Goal: Task Accomplishment & Management: Complete application form

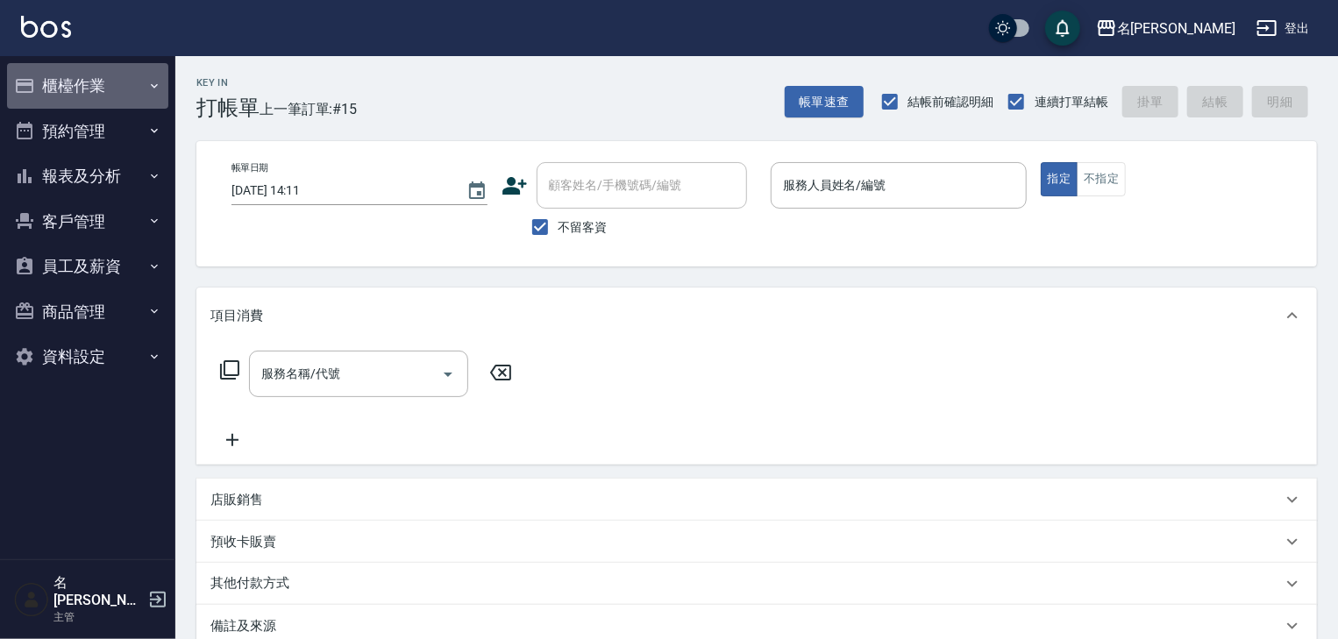
click at [60, 107] on button "櫃檯作業" at bounding box center [87, 86] width 161 height 46
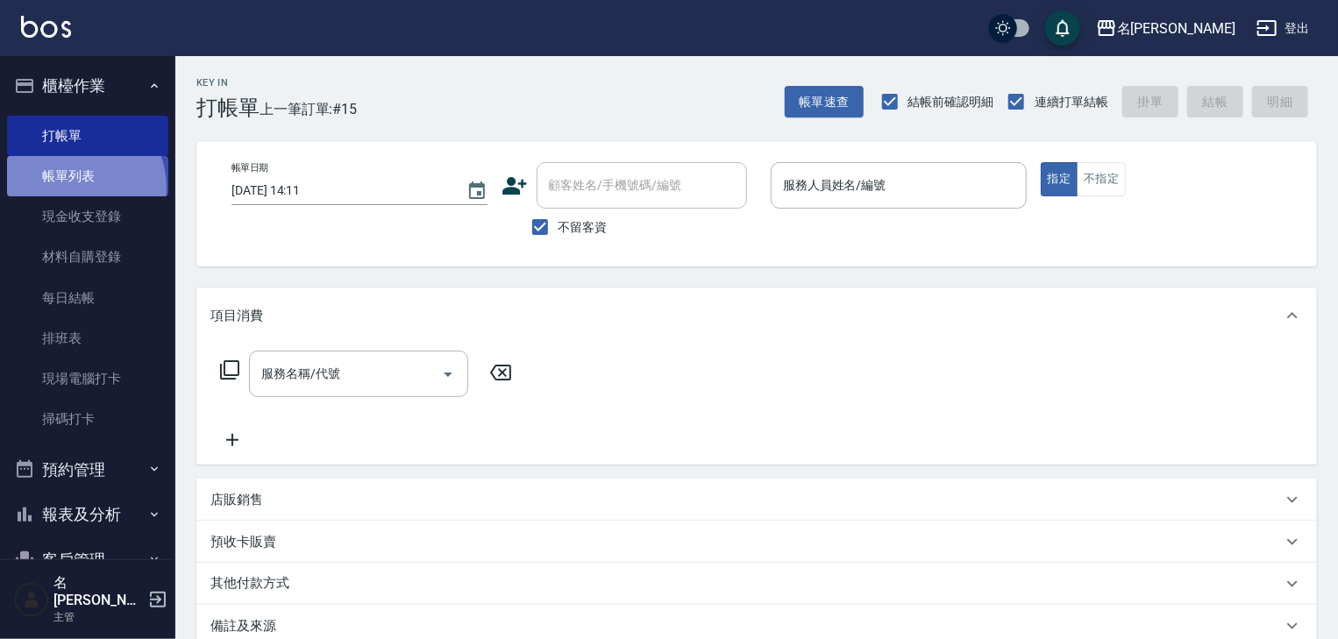
click at [75, 188] on link "帳單列表" at bounding box center [87, 176] width 161 height 40
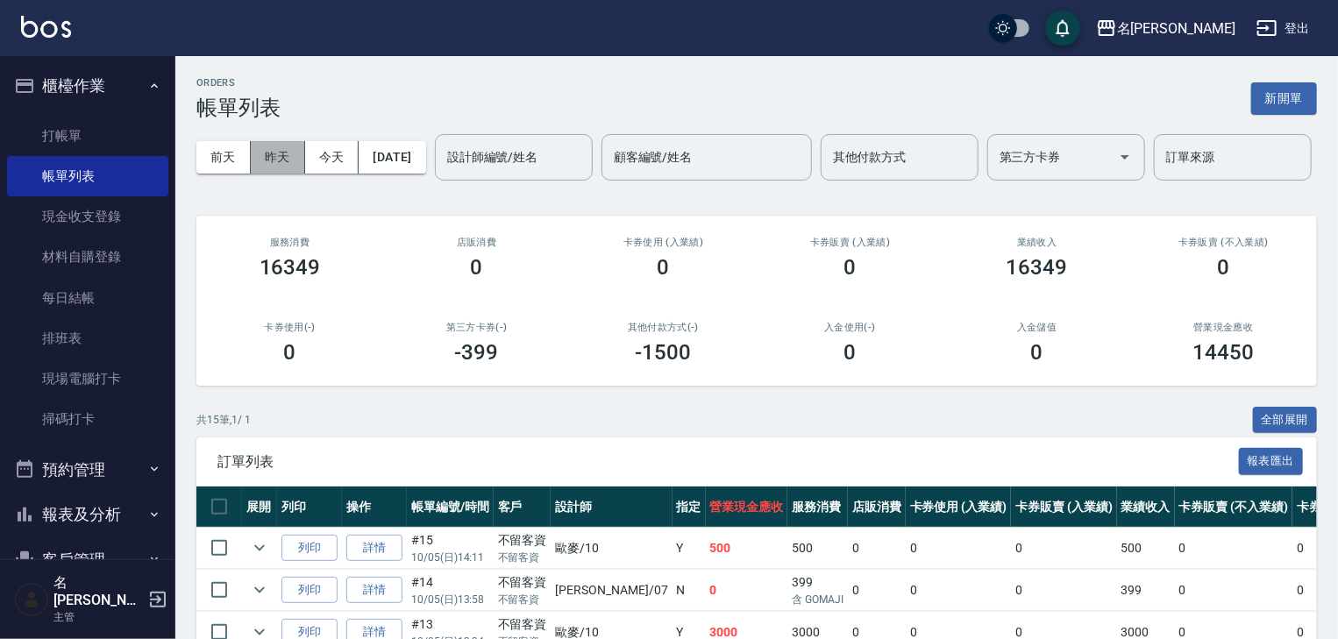
click at [270, 165] on button "昨天" at bounding box center [278, 157] width 54 height 32
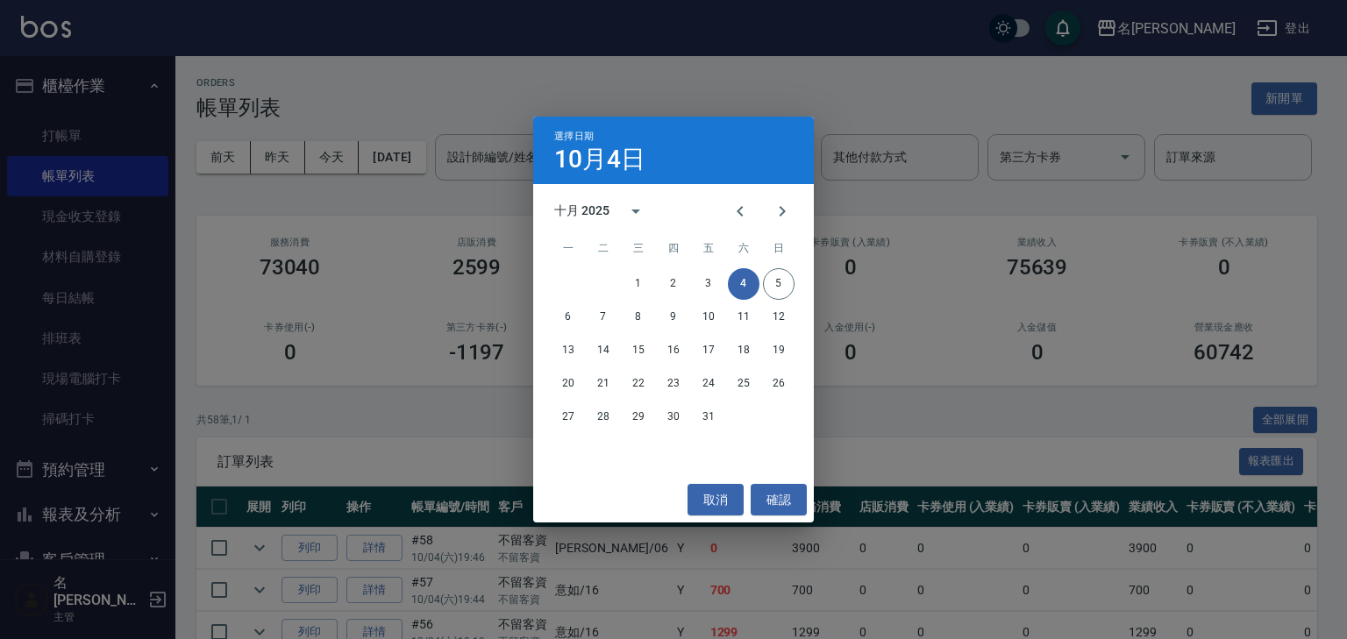
click at [344, 168] on div "選擇日期 10月4日 十月 2025 一 二 三 四 五 六 日 1 2 3 4 5 6 7 8 9 10 11 12 13 14 15 16 17 18 1…" at bounding box center [673, 319] width 1347 height 639
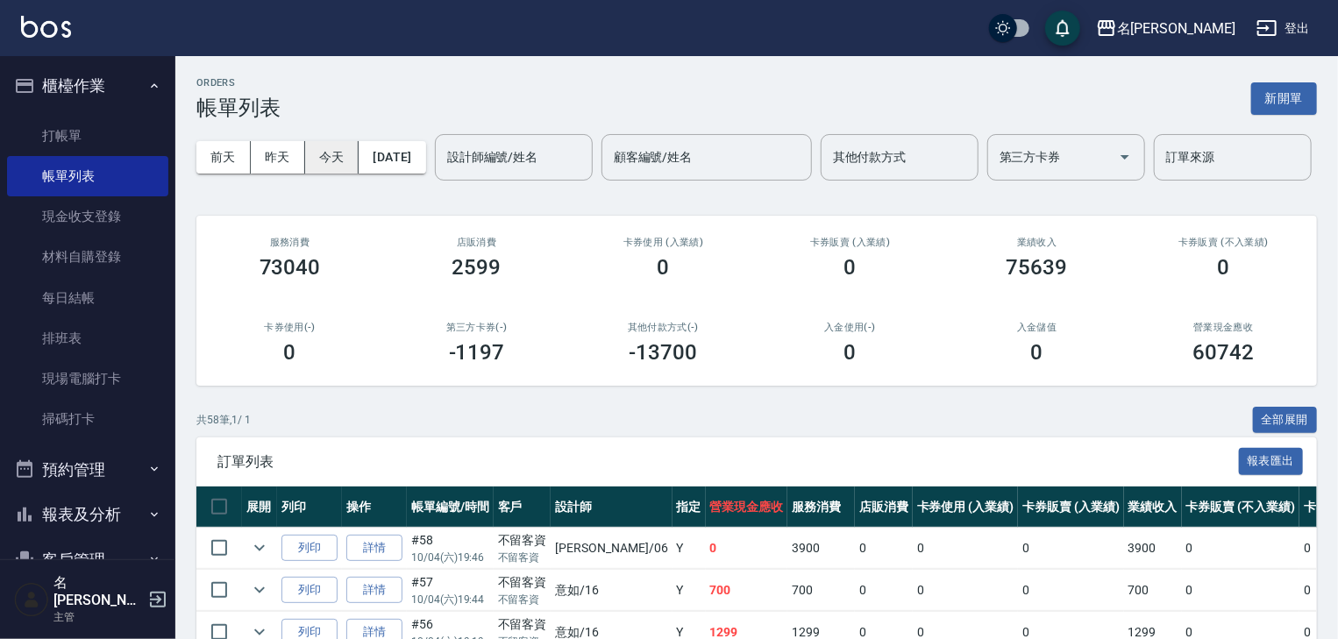
click at [343, 168] on button "今天" at bounding box center [332, 157] width 54 height 32
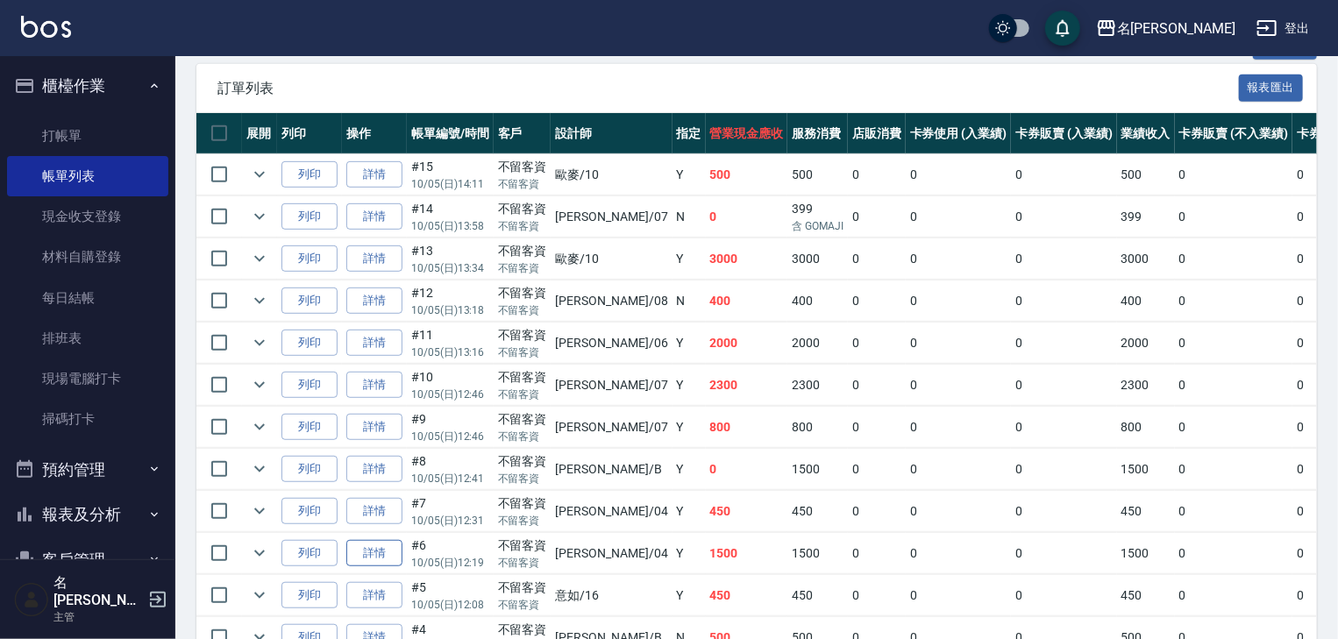
scroll to position [467, 0]
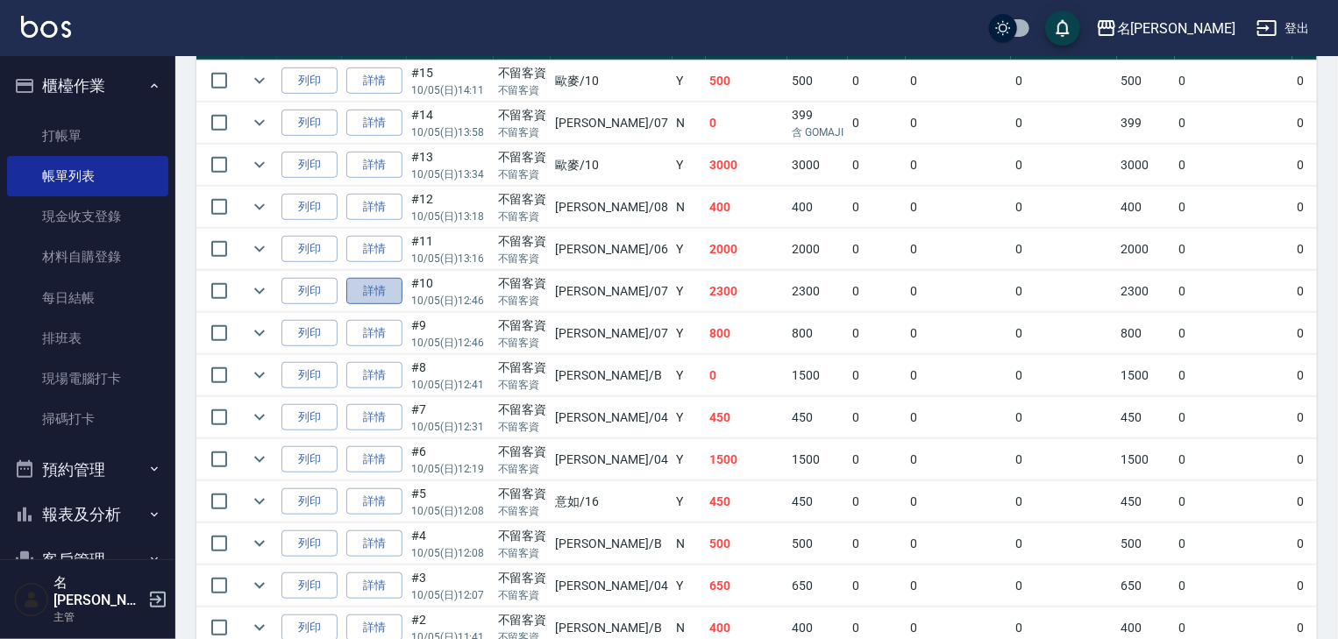
click at [375, 305] on link "詳情" at bounding box center [374, 291] width 56 height 27
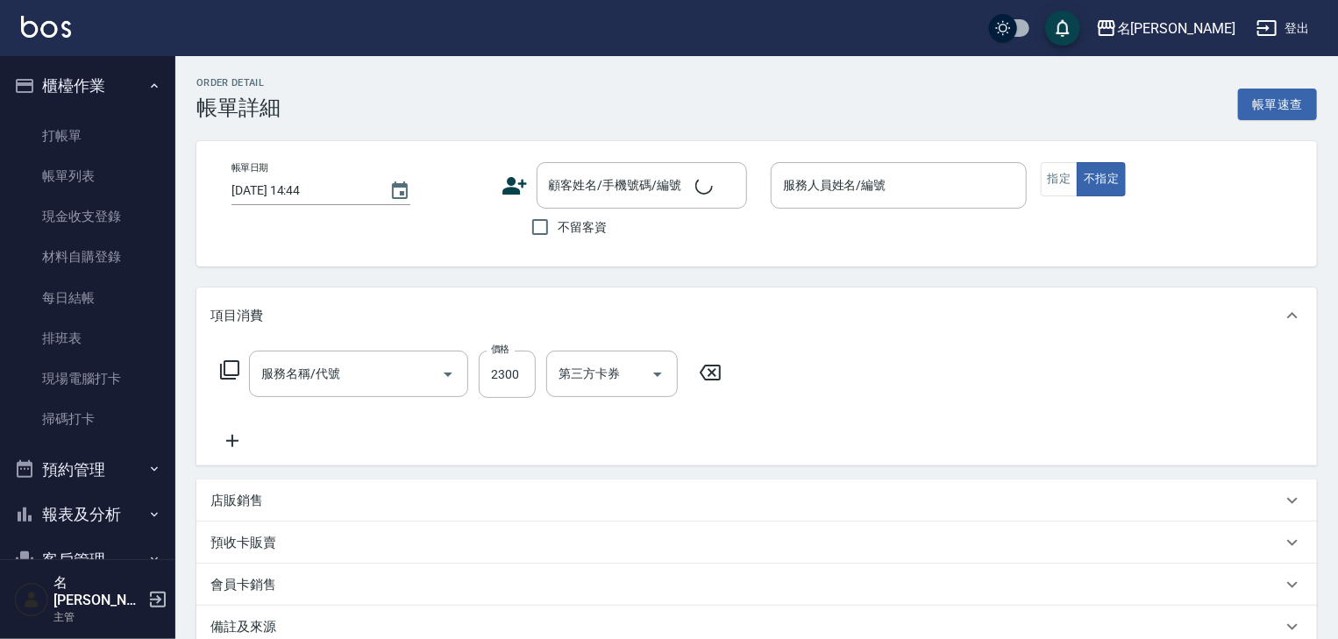
type input "[DATE] 12:46"
checkbox input "true"
type input "[PERSON_NAME]-07"
type input "染髮1500↑(415)"
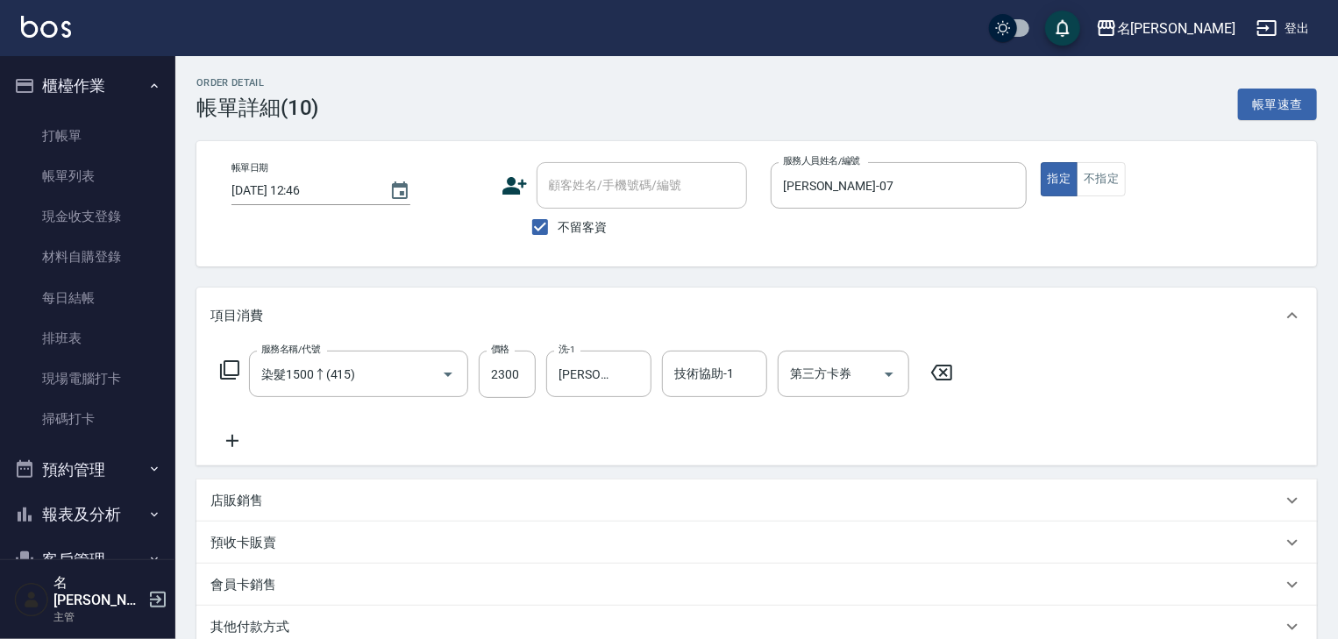
scroll to position [187, 0]
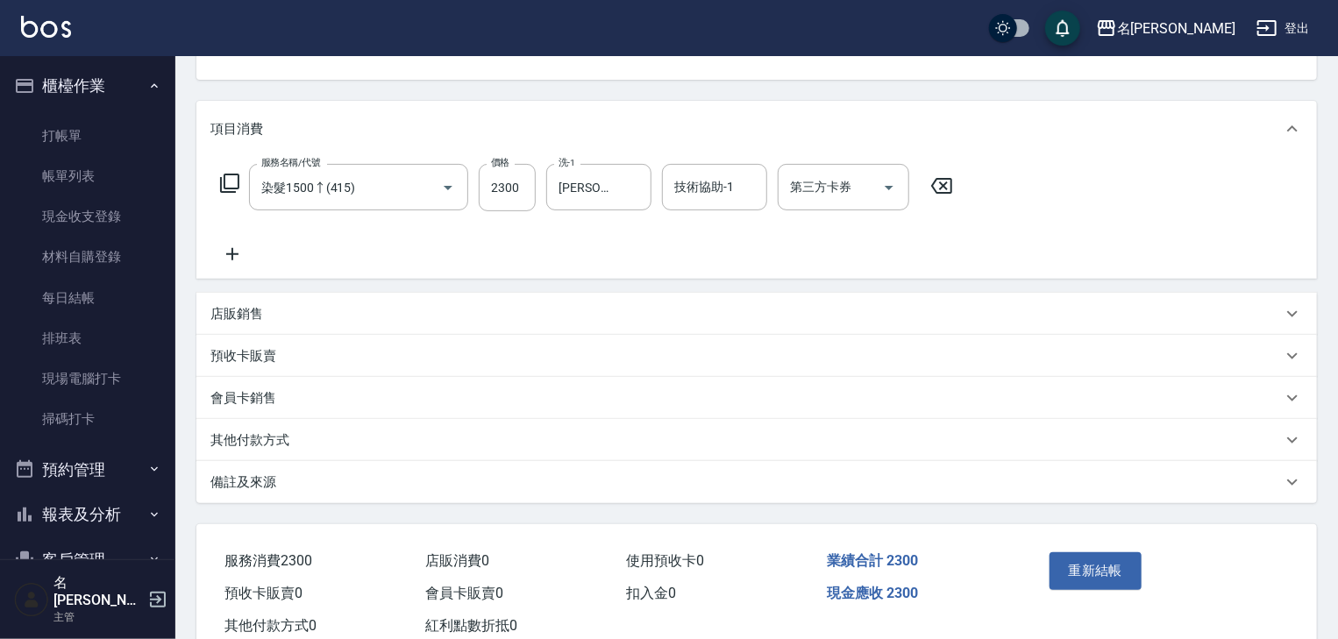
click at [346, 442] on div "其他付款方式" at bounding box center [745, 440] width 1071 height 18
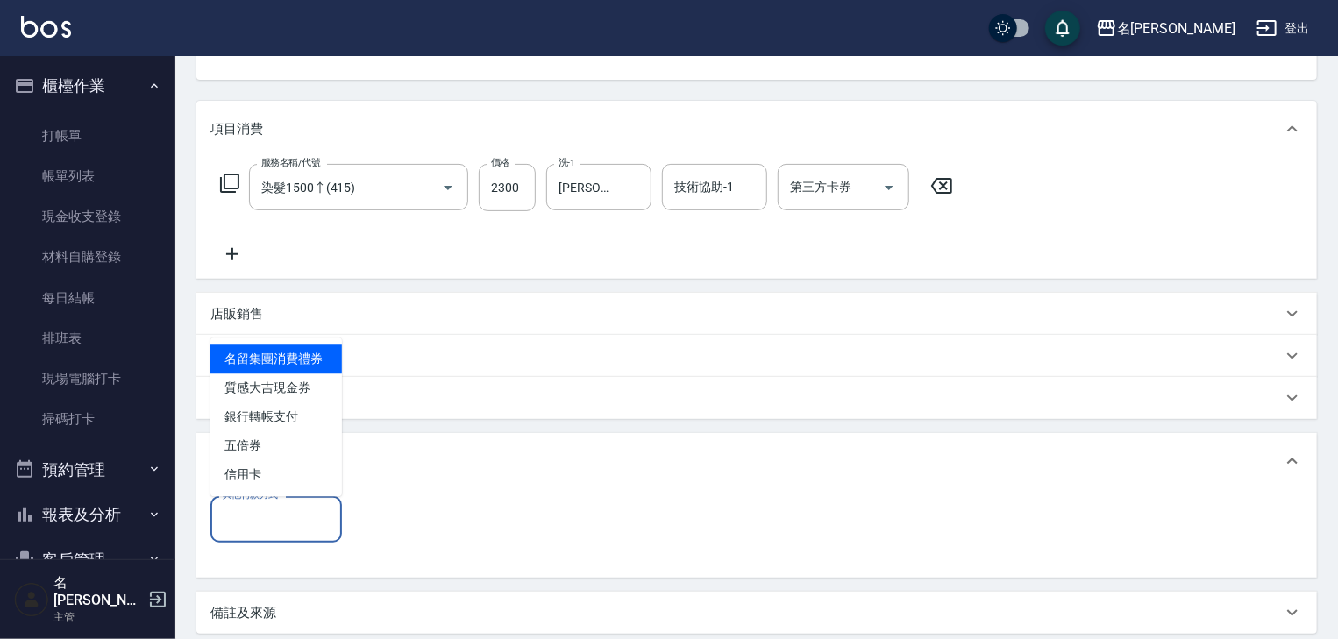
click at [283, 519] on input "其他付款方式" at bounding box center [276, 519] width 116 height 31
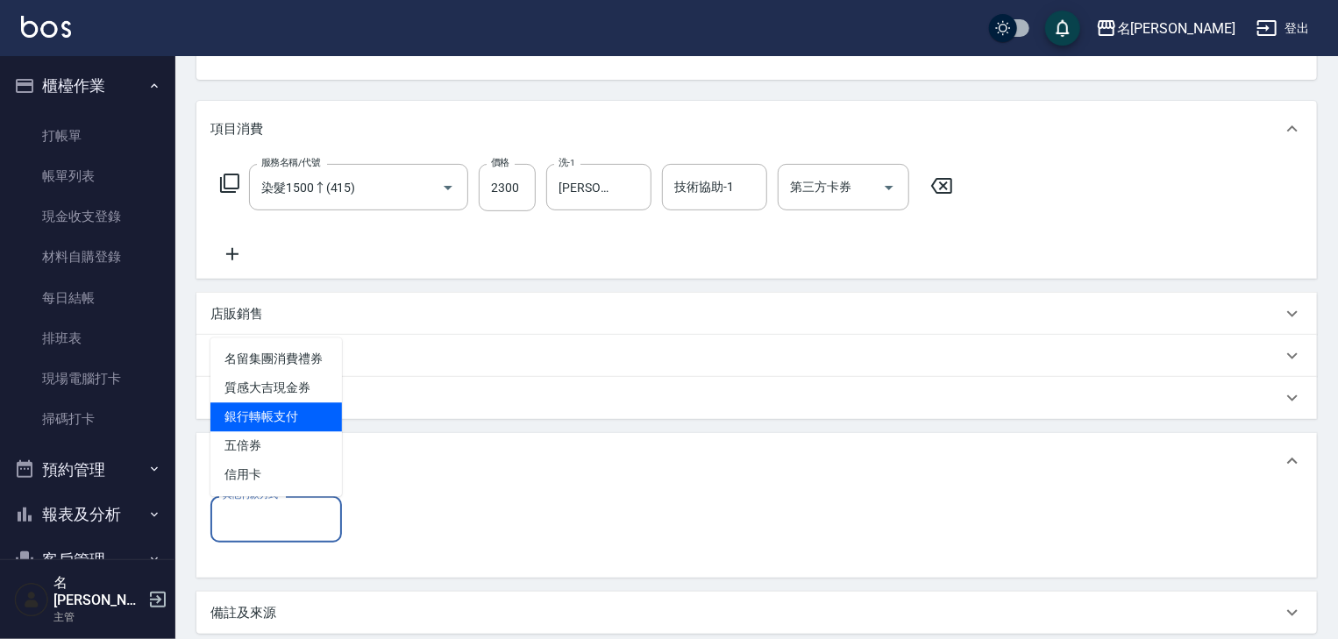
scroll to position [0, 0]
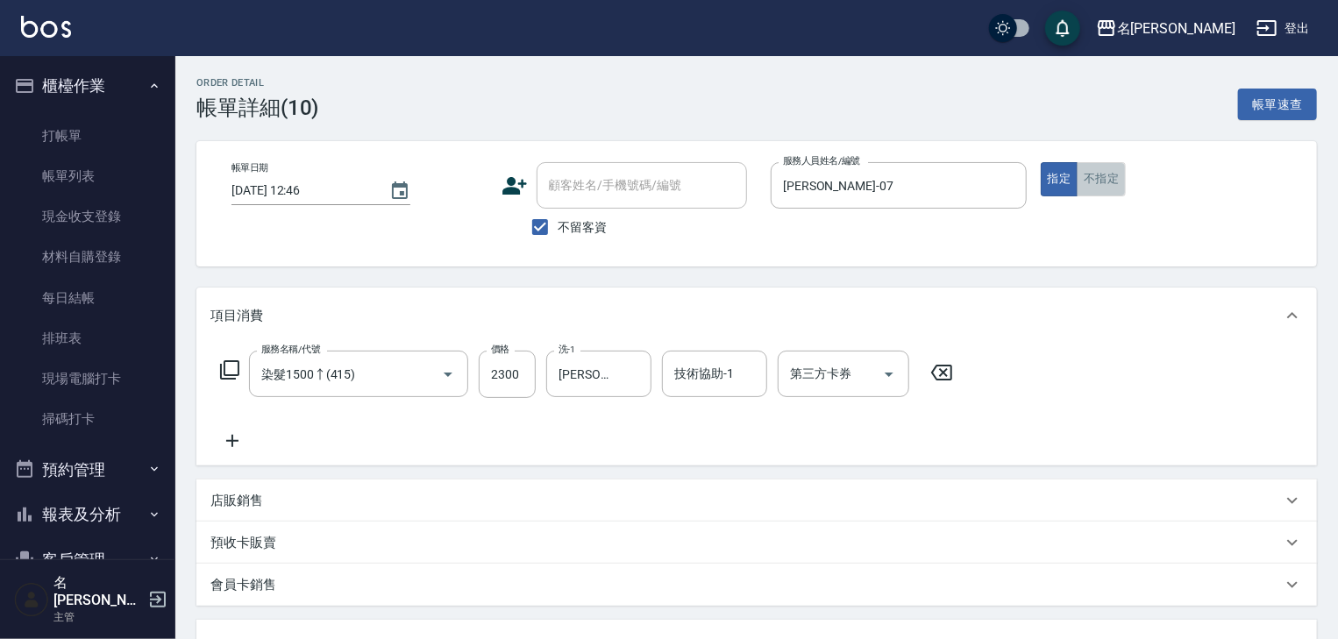
click at [1089, 181] on button "不指定" at bounding box center [1101, 179] width 49 height 34
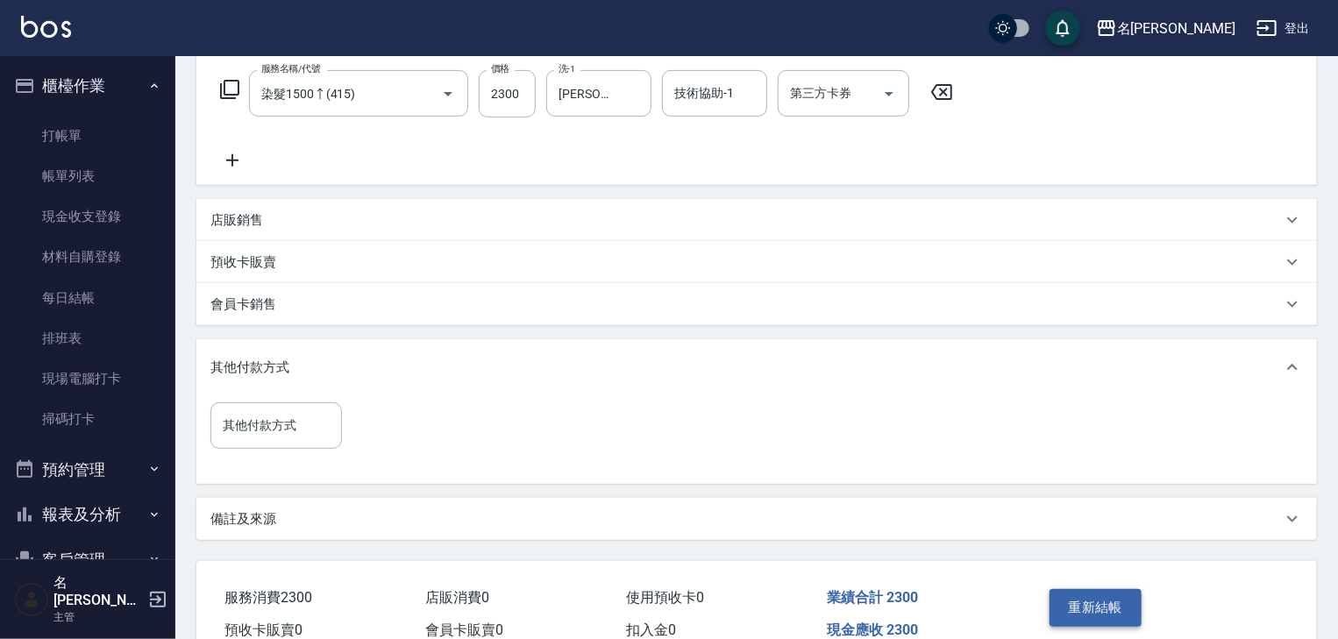
click at [1112, 609] on button "重新結帳" at bounding box center [1096, 607] width 93 height 37
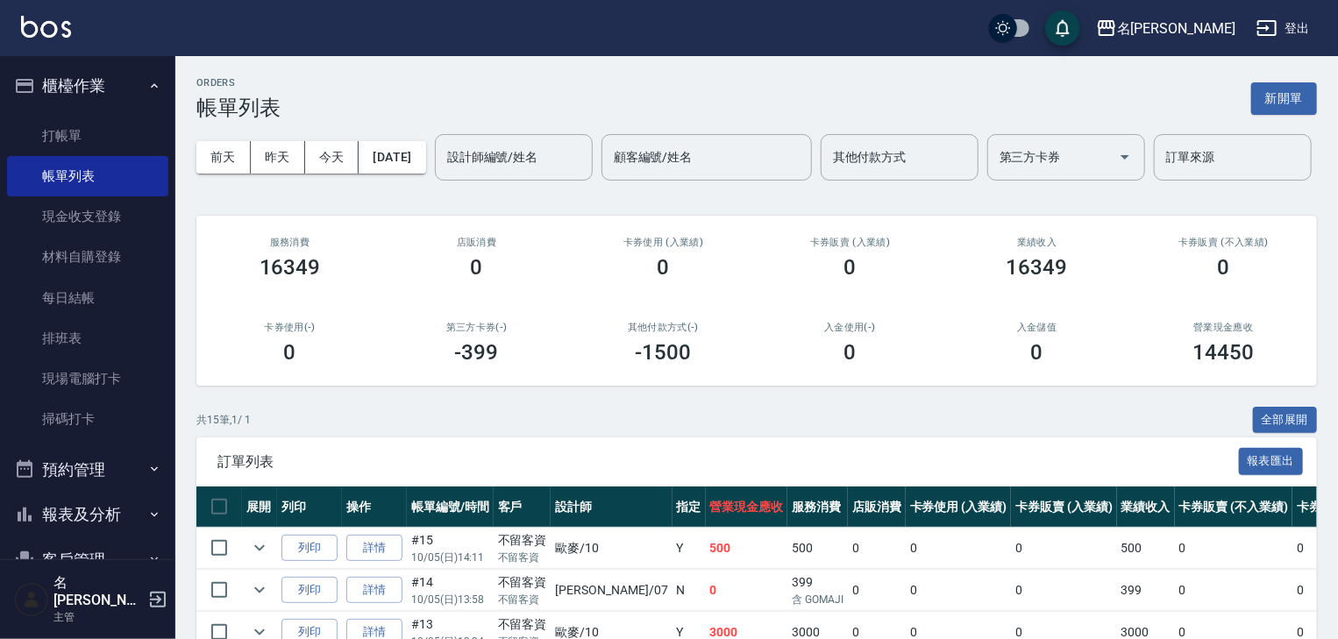
click at [61, 33] on img at bounding box center [46, 27] width 50 height 22
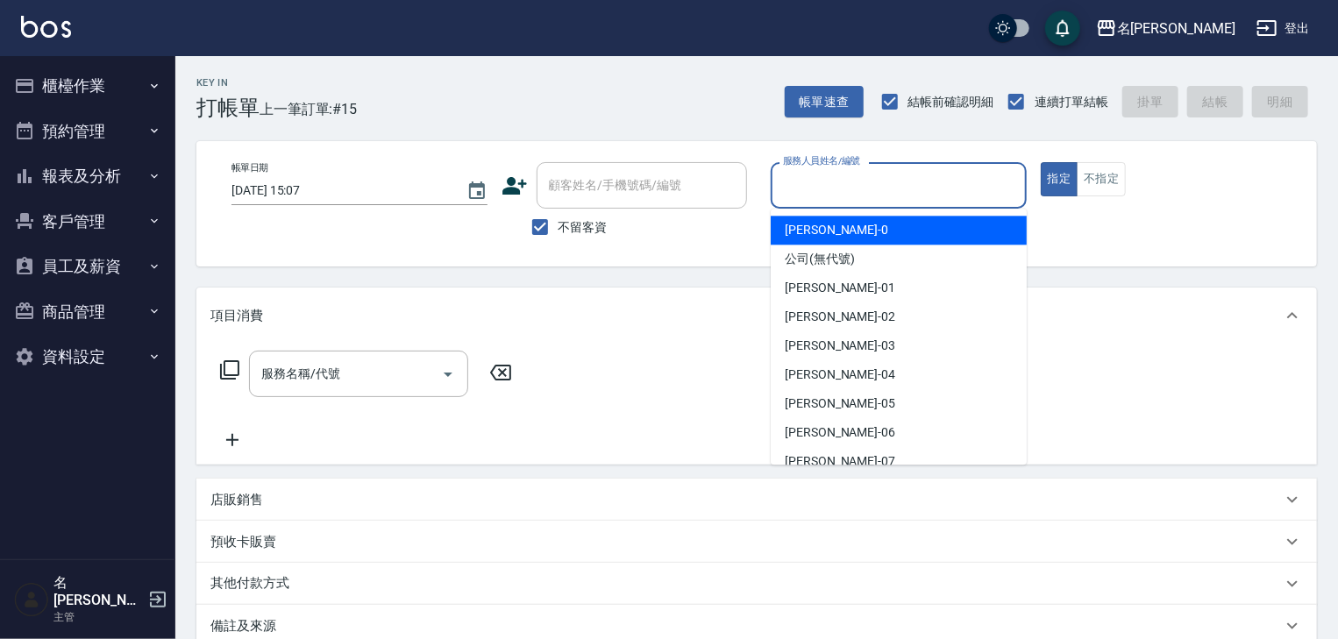
click at [954, 196] on input "服務人員姓名/編號" at bounding box center [899, 185] width 240 height 31
click at [831, 193] on input "服務人員姓名/編號" at bounding box center [899, 185] width 240 height 31
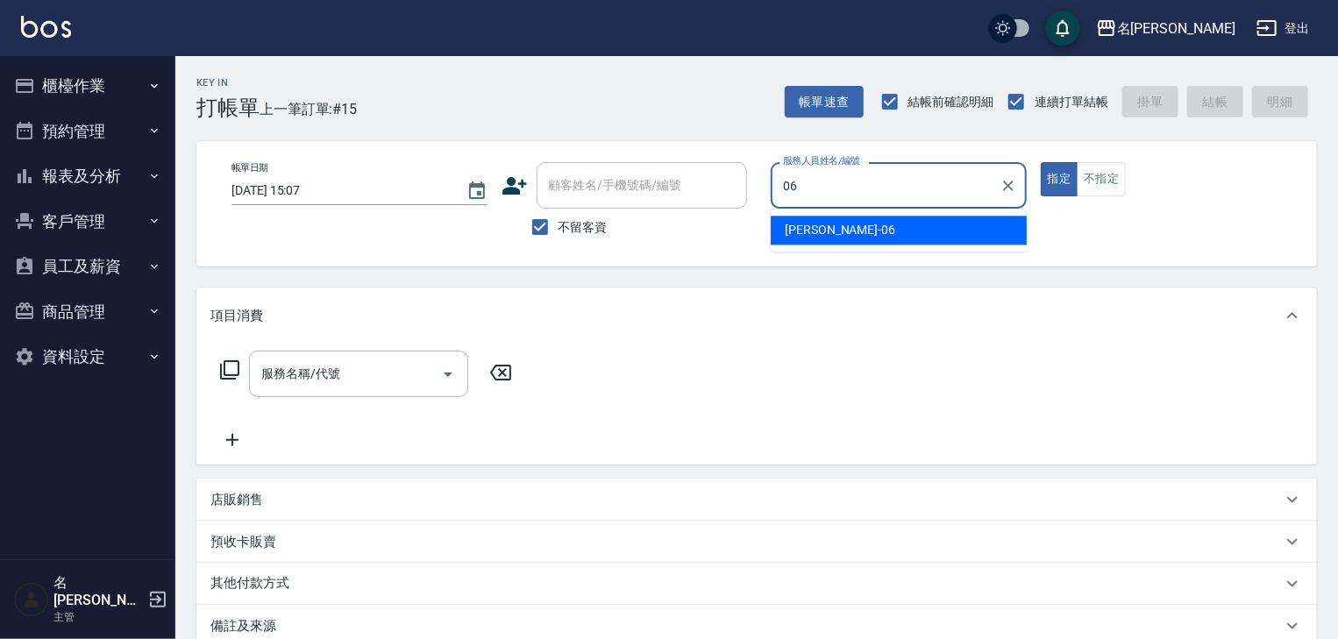
type input "[PERSON_NAME]-06"
type button "true"
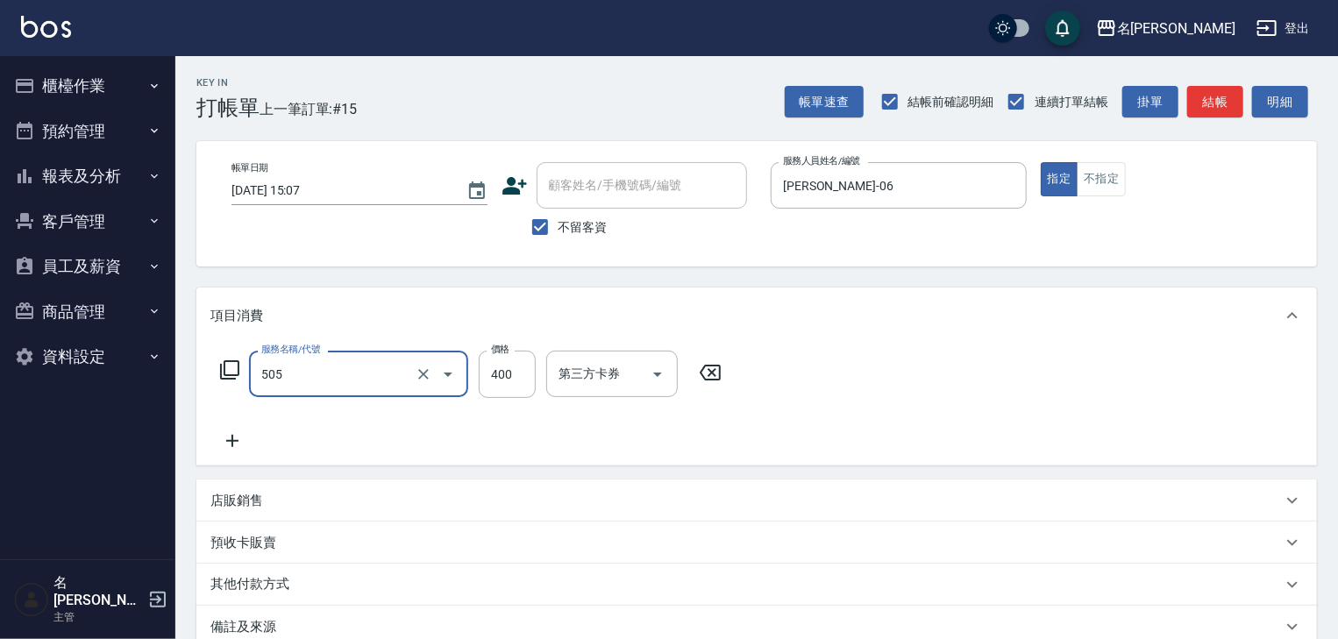
type input "洗髮(505)"
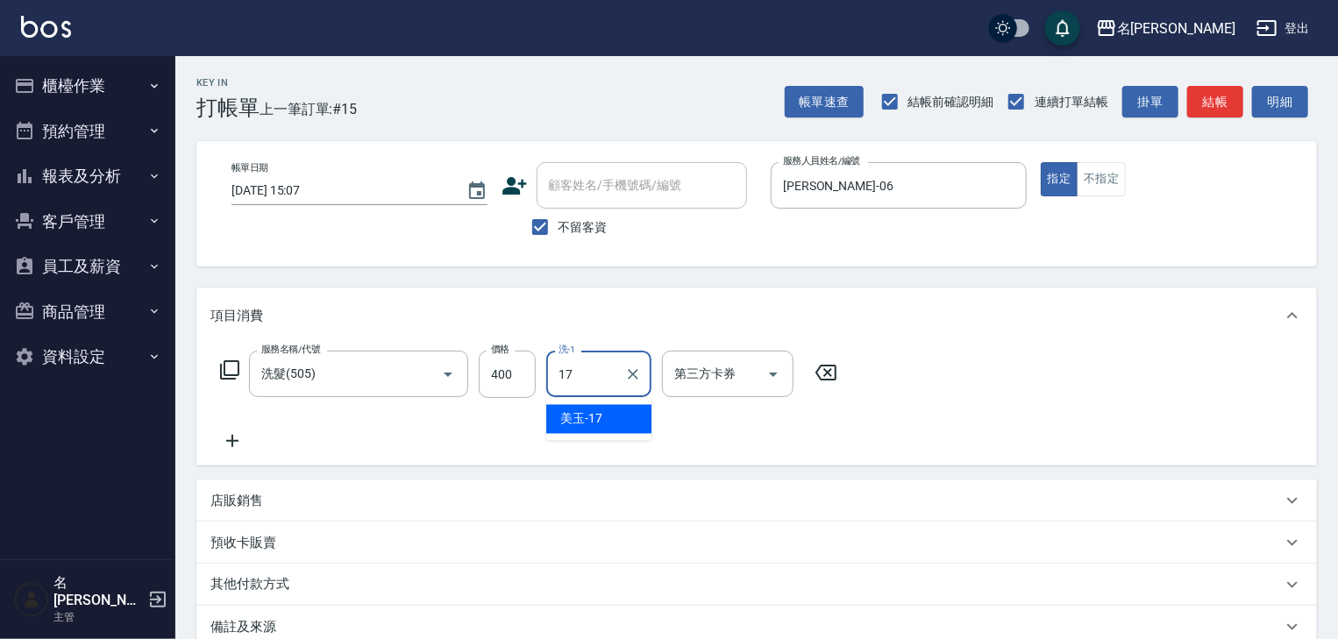
type input "美玉-17"
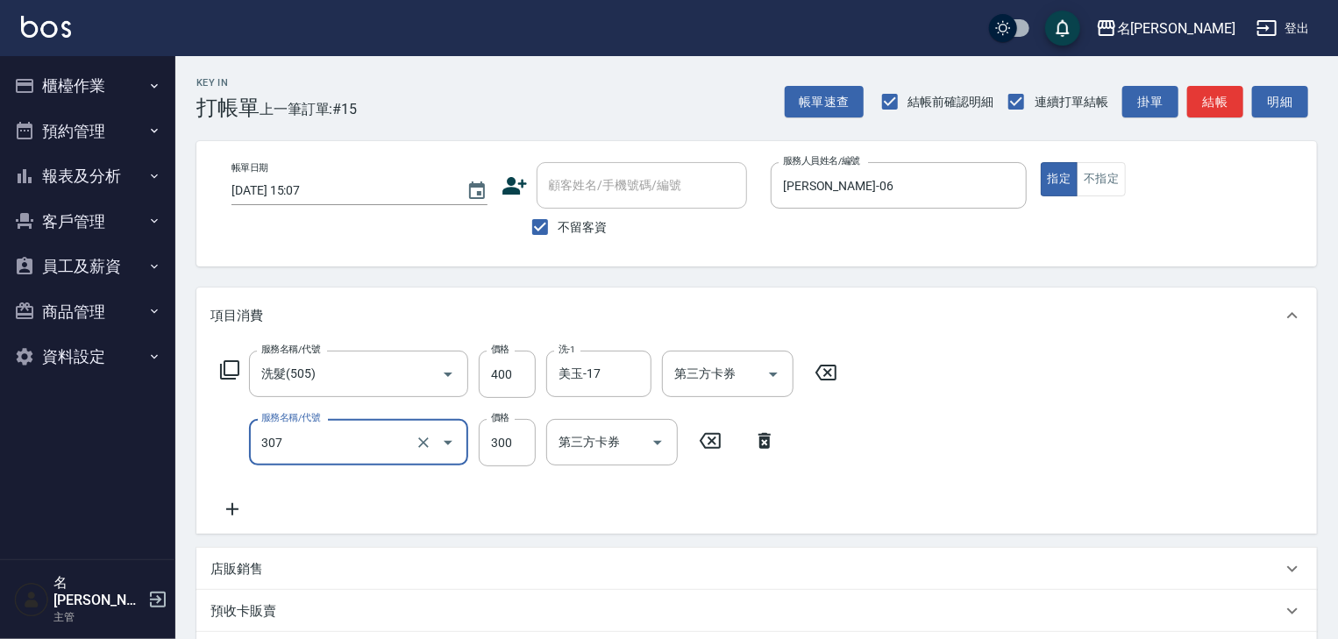
type input "剪髮(307)"
type input "400"
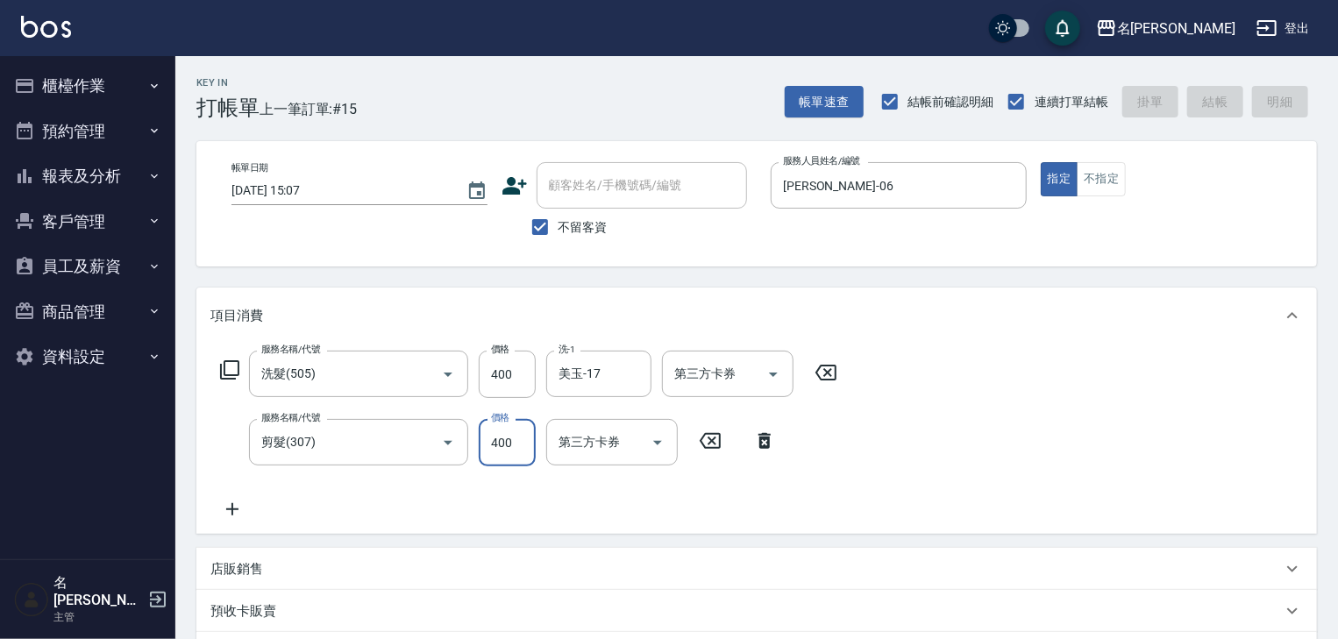
type input "[DATE] 15:09"
